Goal: Check status: Check status

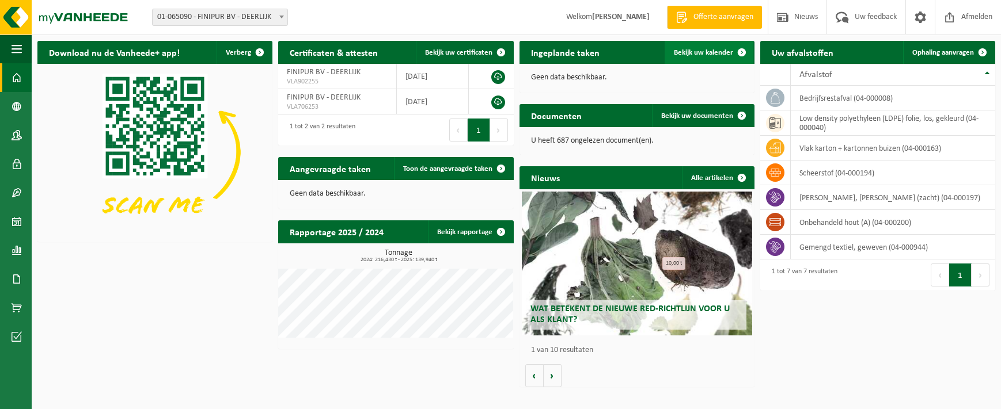
click at [692, 51] on span "Bekijk uw kalender" at bounding box center [703, 52] width 59 height 7
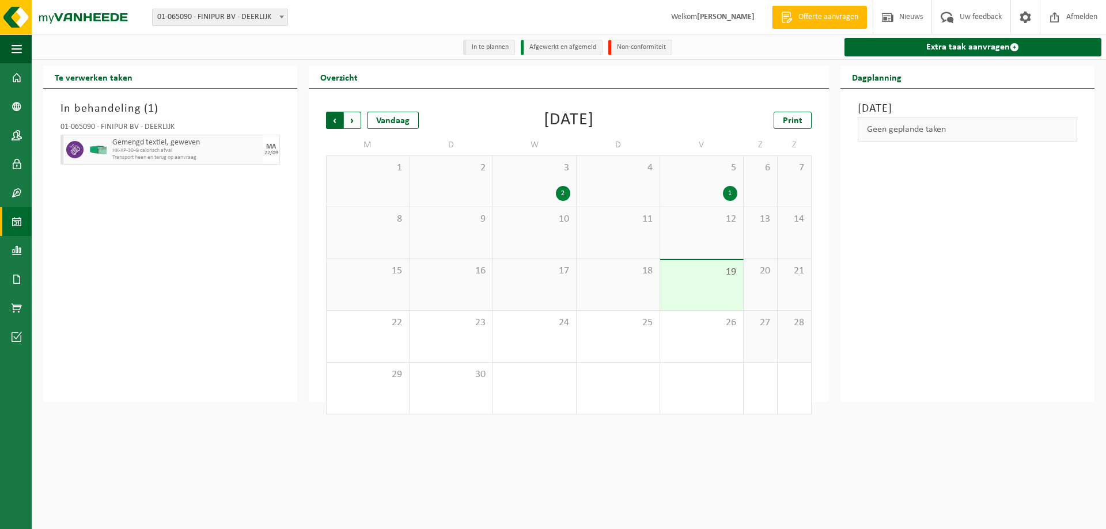
click at [358, 122] on span "Volgende" at bounding box center [352, 120] width 17 height 17
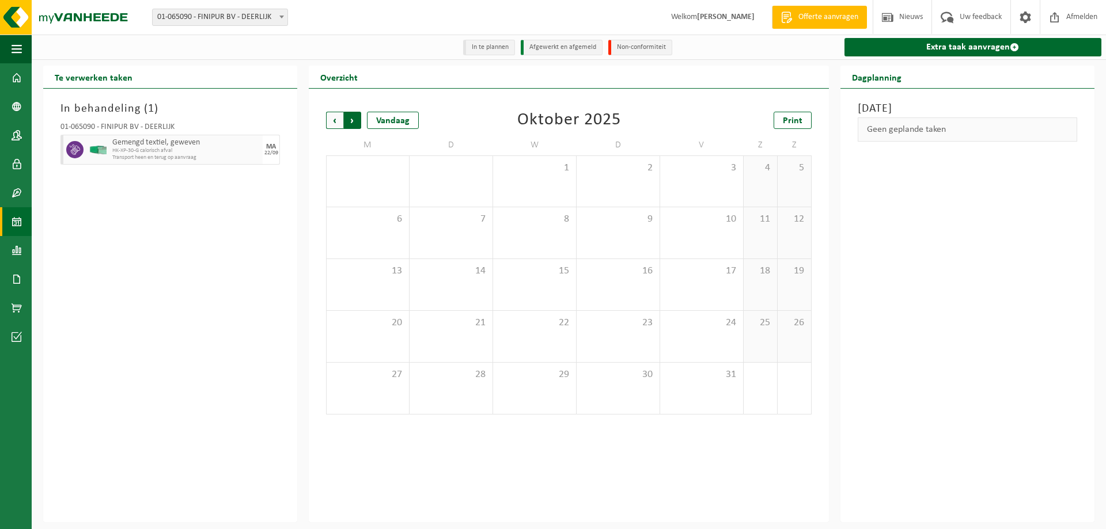
click at [339, 124] on span "Vorige" at bounding box center [334, 120] width 17 height 17
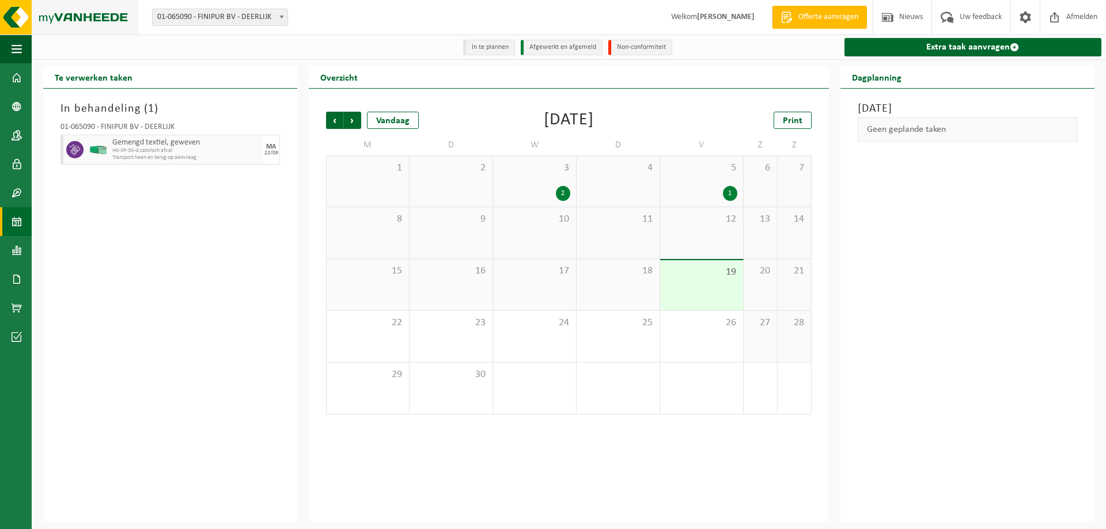
click at [57, 13] on img at bounding box center [69, 17] width 138 height 35
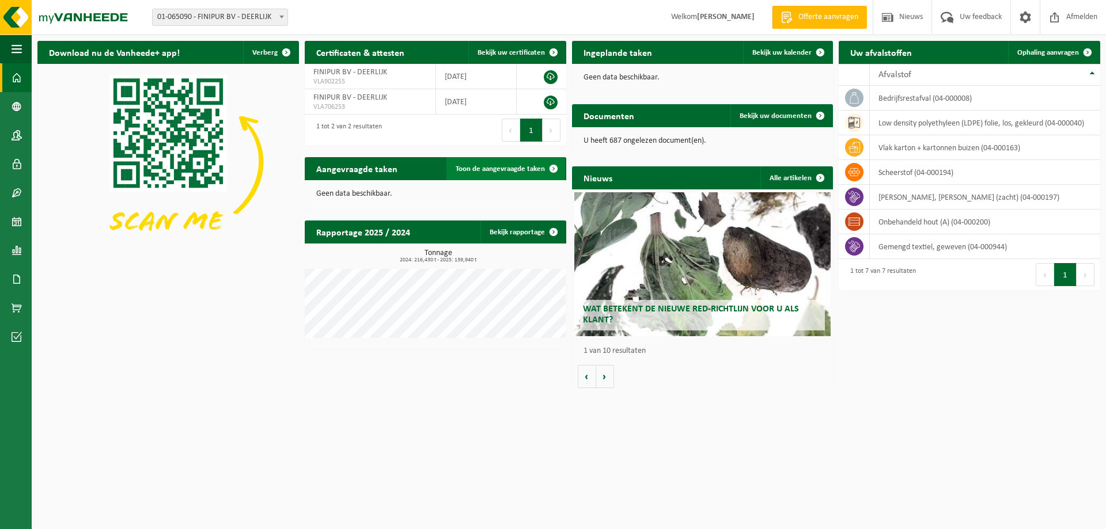
click at [529, 166] on span "Toon de aangevraagde taken" at bounding box center [499, 168] width 89 height 7
